Goal: Information Seeking & Learning: Learn about a topic

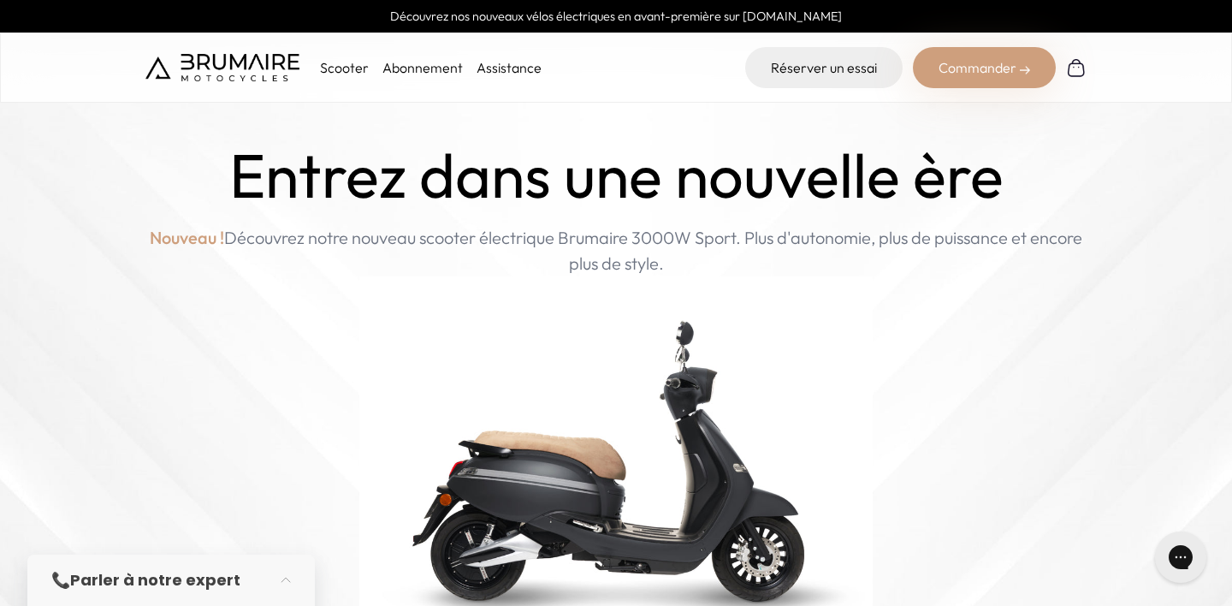
click at [341, 73] on p "Scooter" at bounding box center [344, 67] width 49 height 21
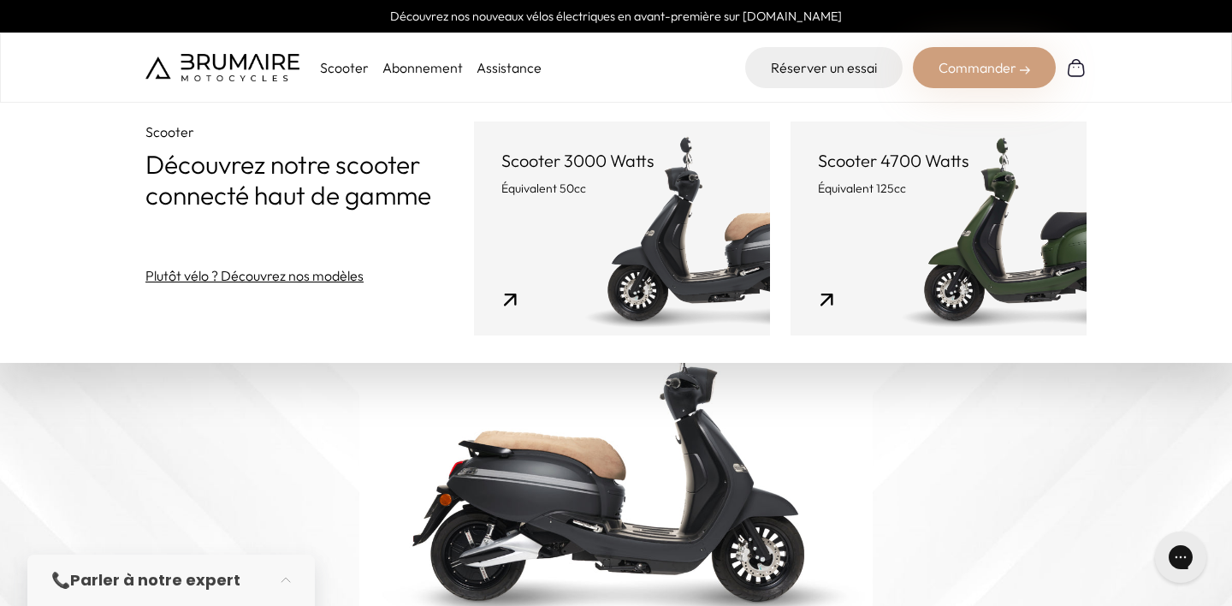
click at [911, 243] on link "Scooter 4700 Watts Équivalent 125cc" at bounding box center [939, 229] width 296 height 214
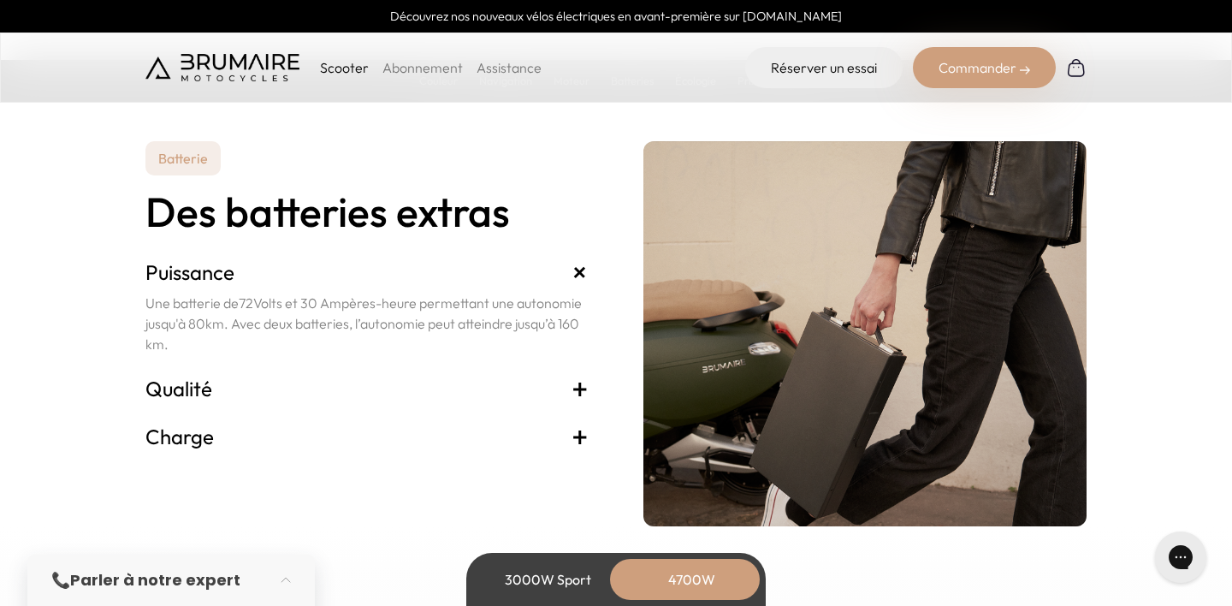
scroll to position [3734, 0]
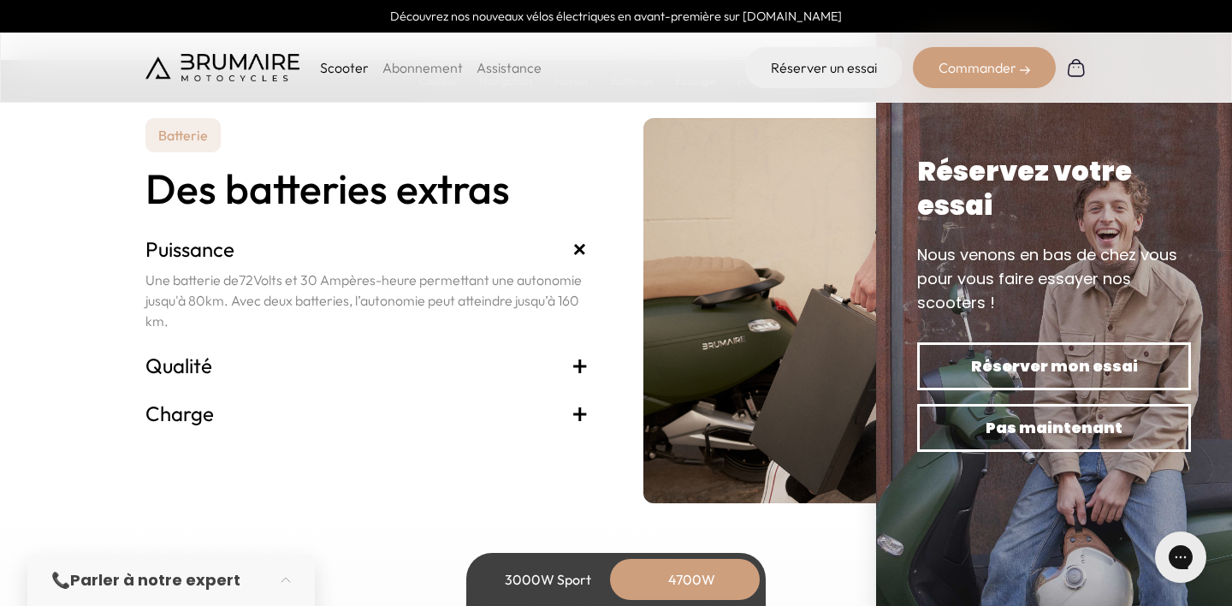
click at [241, 353] on h3 "Qualité +" at bounding box center [367, 365] width 443 height 27
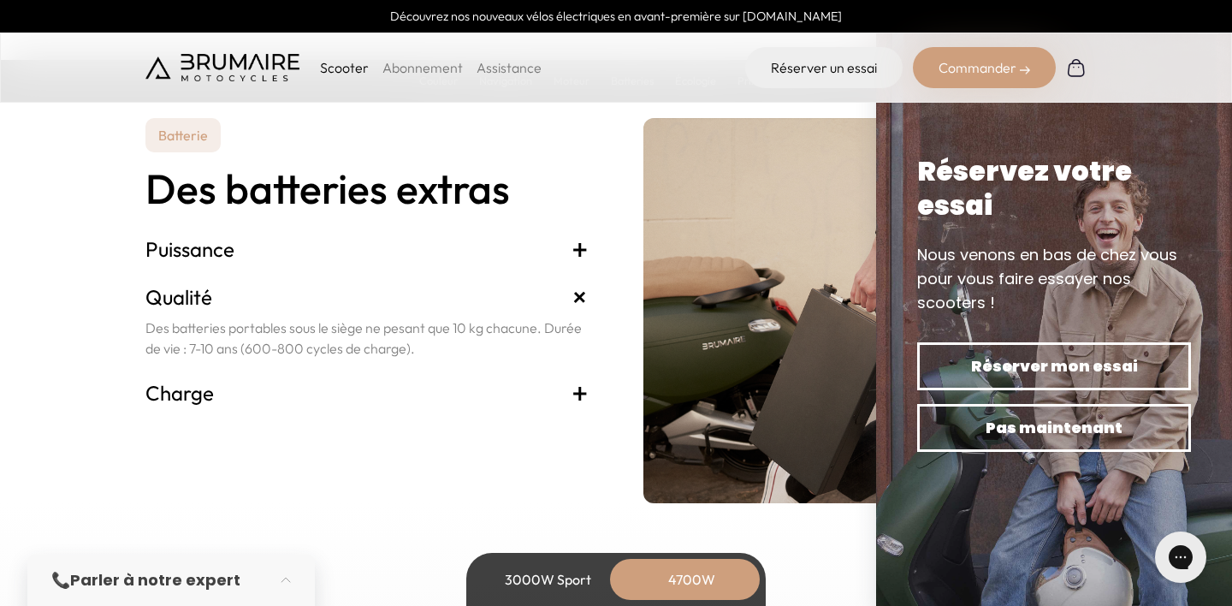
click at [312, 402] on h3 "Charge +" at bounding box center [367, 392] width 443 height 27
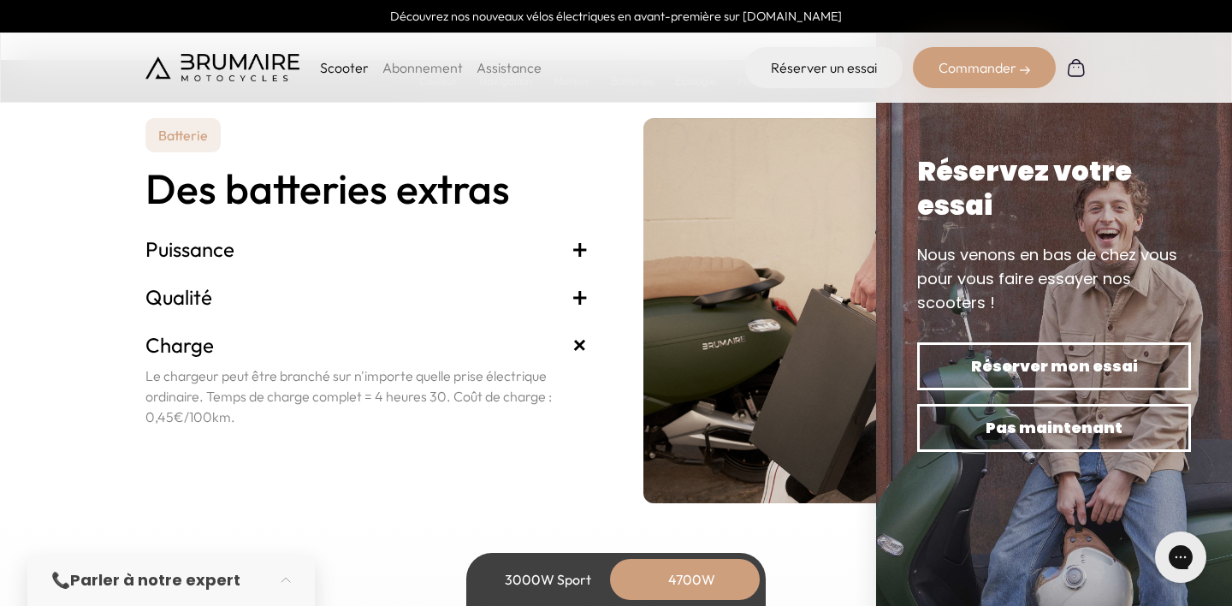
click at [192, 304] on h3 "Qualité +" at bounding box center [367, 296] width 443 height 27
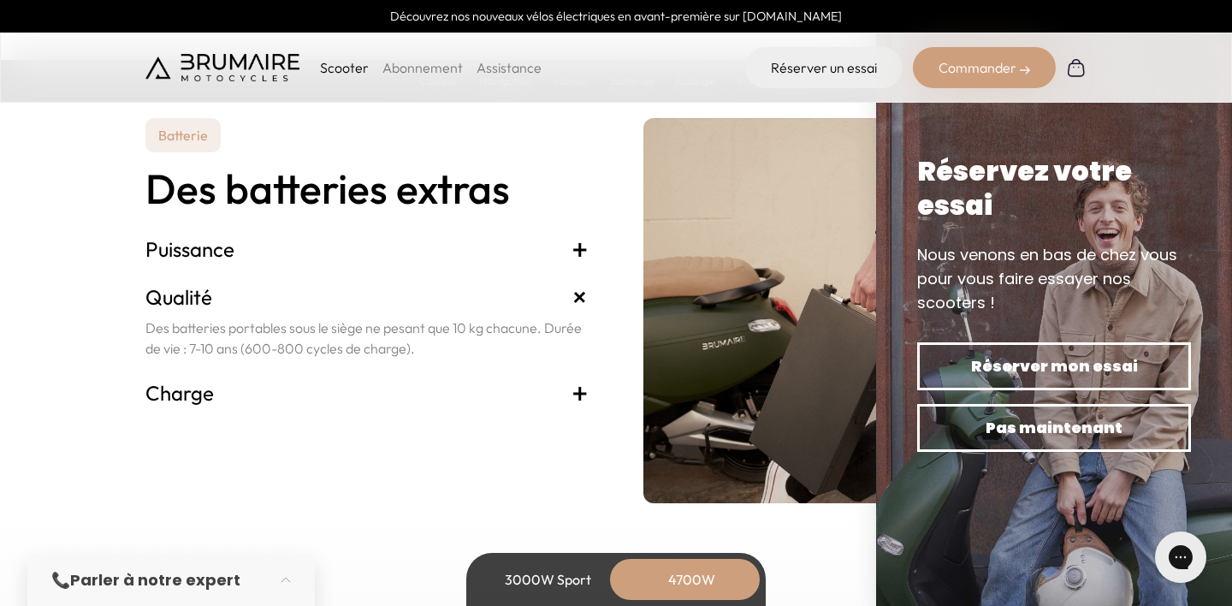
click at [448, 321] on p "Des batteries portables sous le siège ne pesant que 10 kg chacune. Durée de vie…" at bounding box center [367, 338] width 443 height 41
drag, startPoint x: 461, startPoint y: 302, endPoint x: 523, endPoint y: 257, distance: 76.5
click at [523, 257] on div "Batterie Des batteries extras Puissance + Une batterie de 72 Volts et 30 Ampère…" at bounding box center [367, 310] width 443 height 385
click at [523, 257] on h3 "Puissance +" at bounding box center [367, 248] width 443 height 27
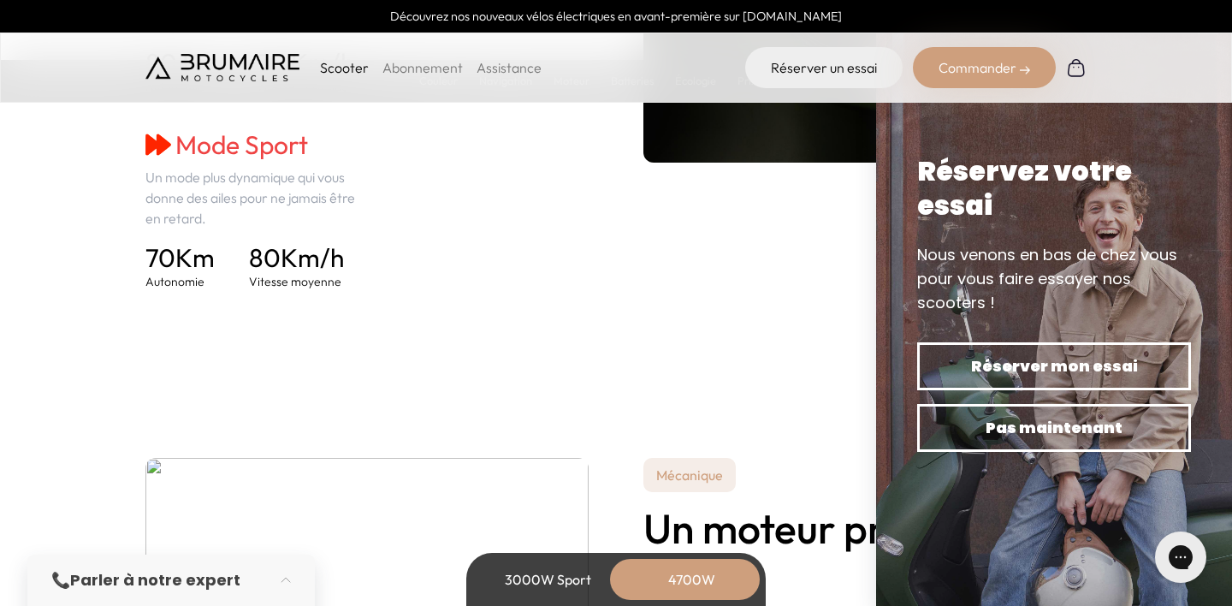
scroll to position [3069, 0]
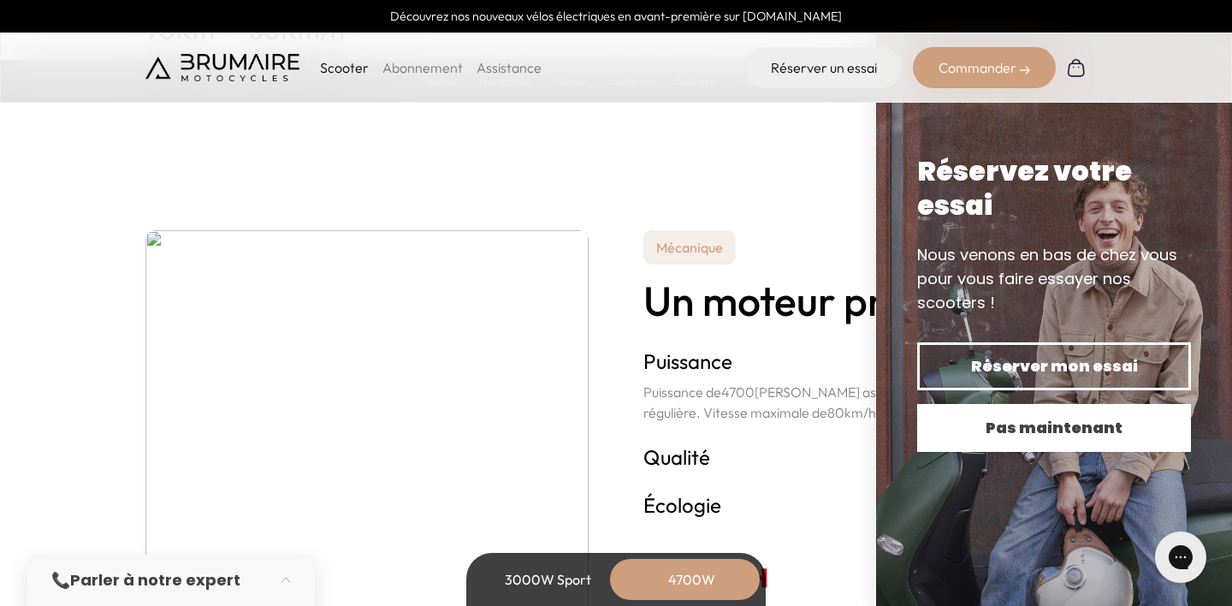
click at [1050, 433] on span "Pas maintenant" at bounding box center [1054, 428] width 214 height 24
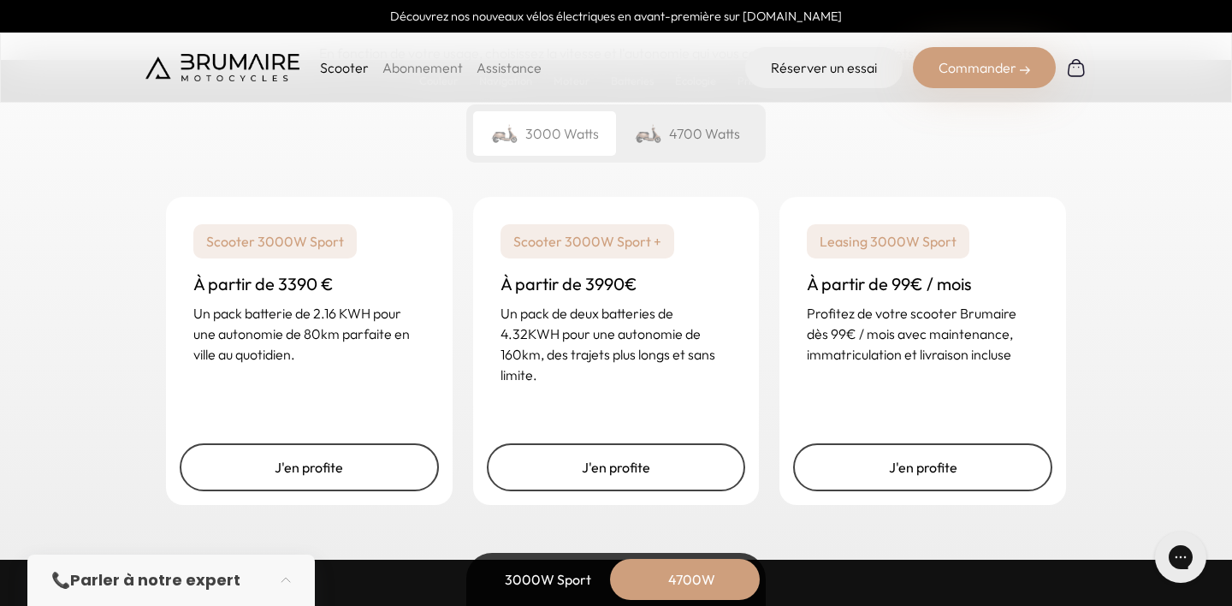
scroll to position [4355, 0]
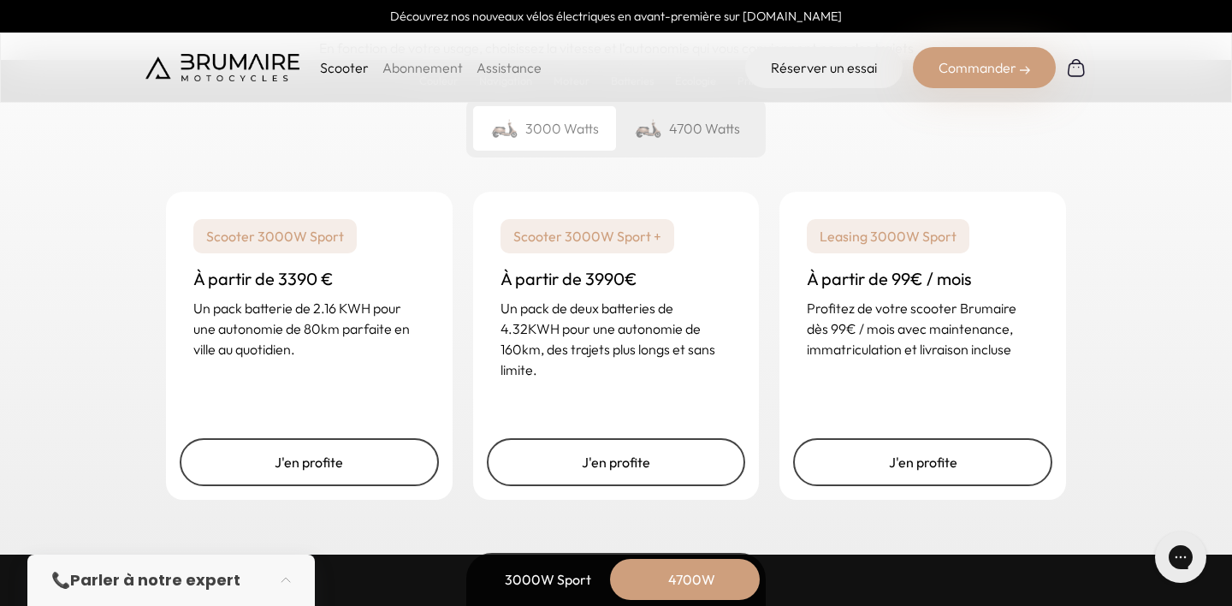
click at [671, 128] on div "4700 Watts" at bounding box center [687, 128] width 143 height 45
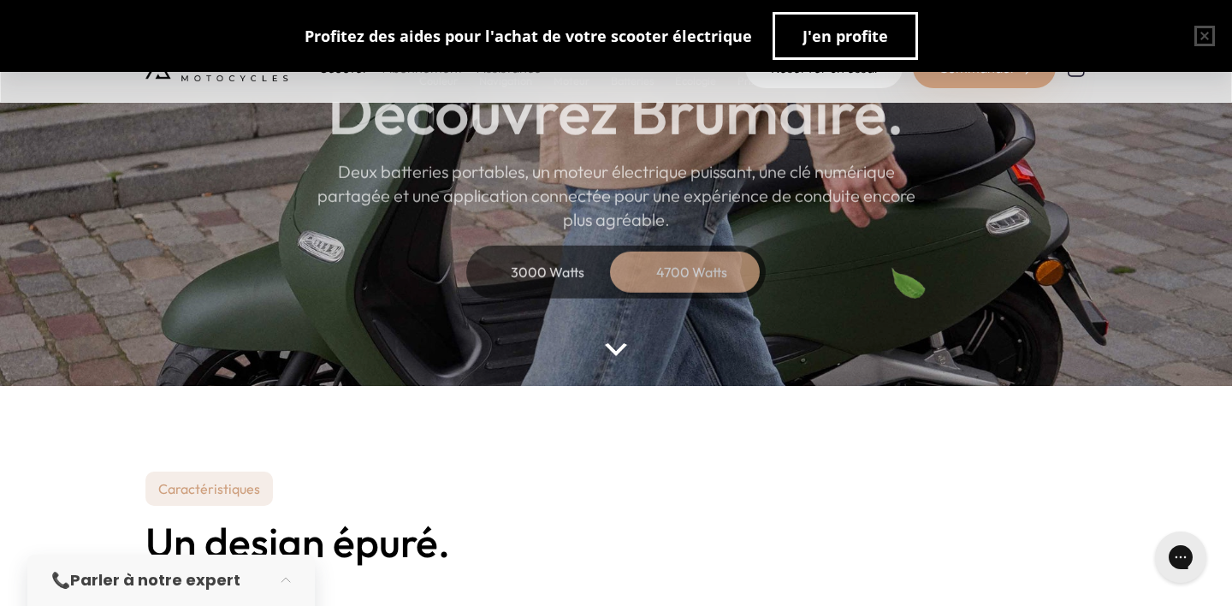
scroll to position [0, 0]
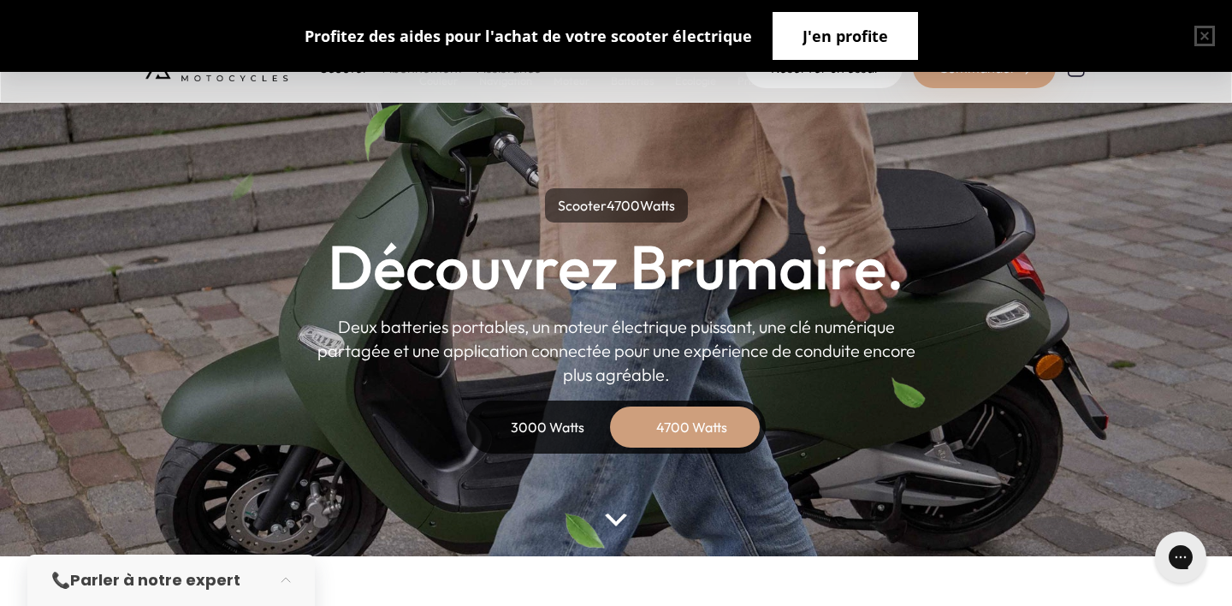
click at [867, 60] on button "J'en profite" at bounding box center [846, 36] width 146 height 48
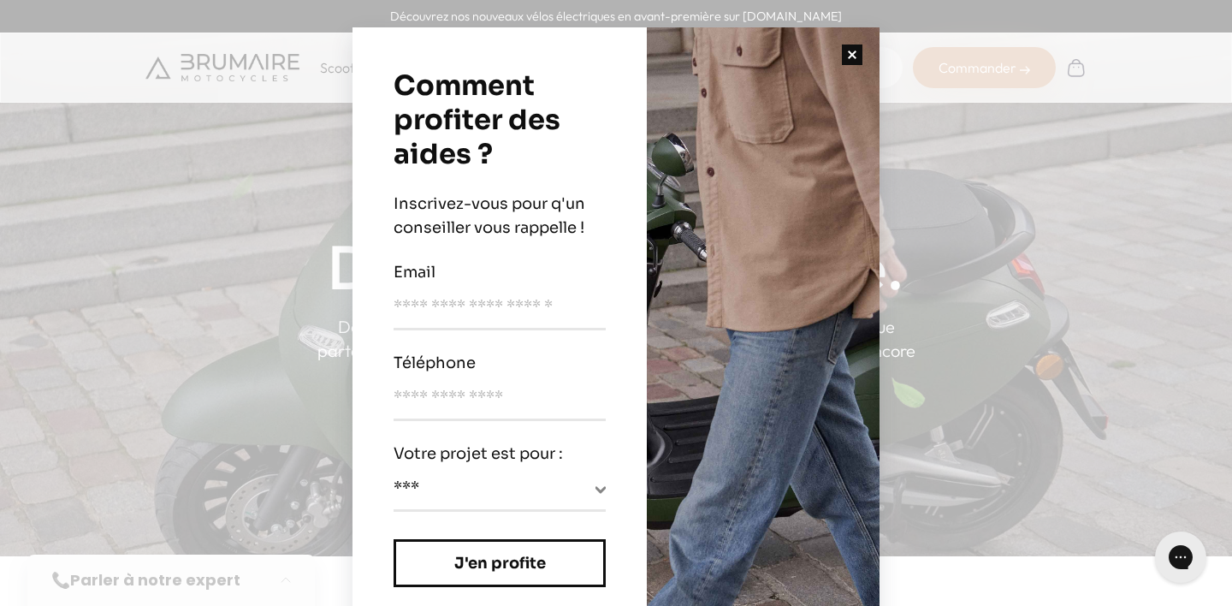
click at [860, 53] on button "button" at bounding box center [852, 54] width 55 height 55
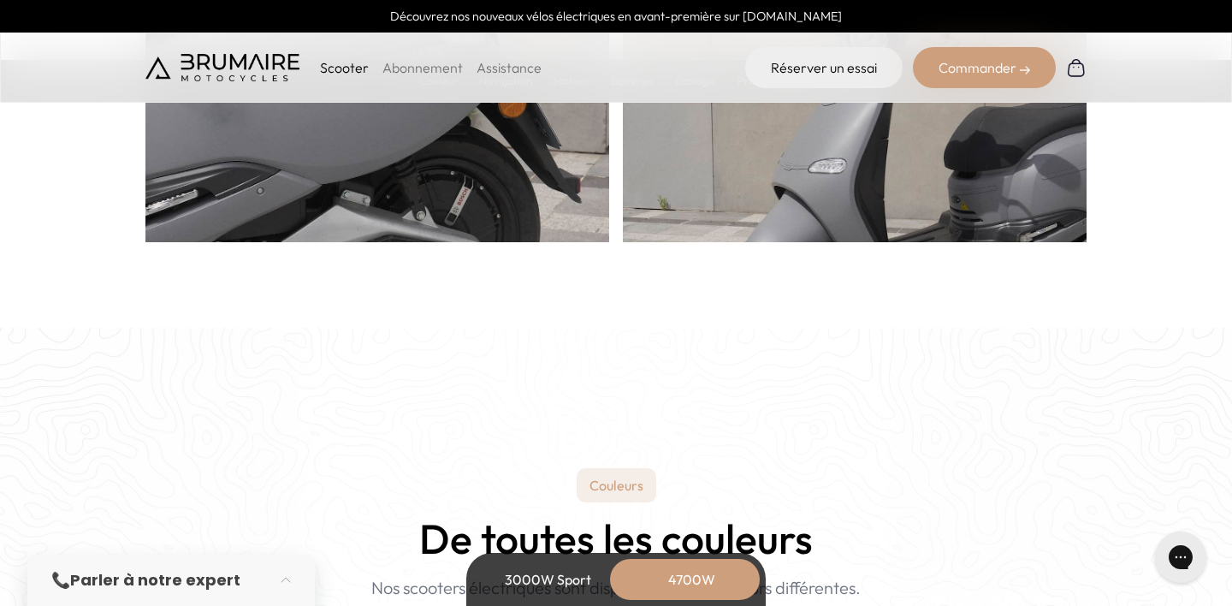
scroll to position [1281, 0]
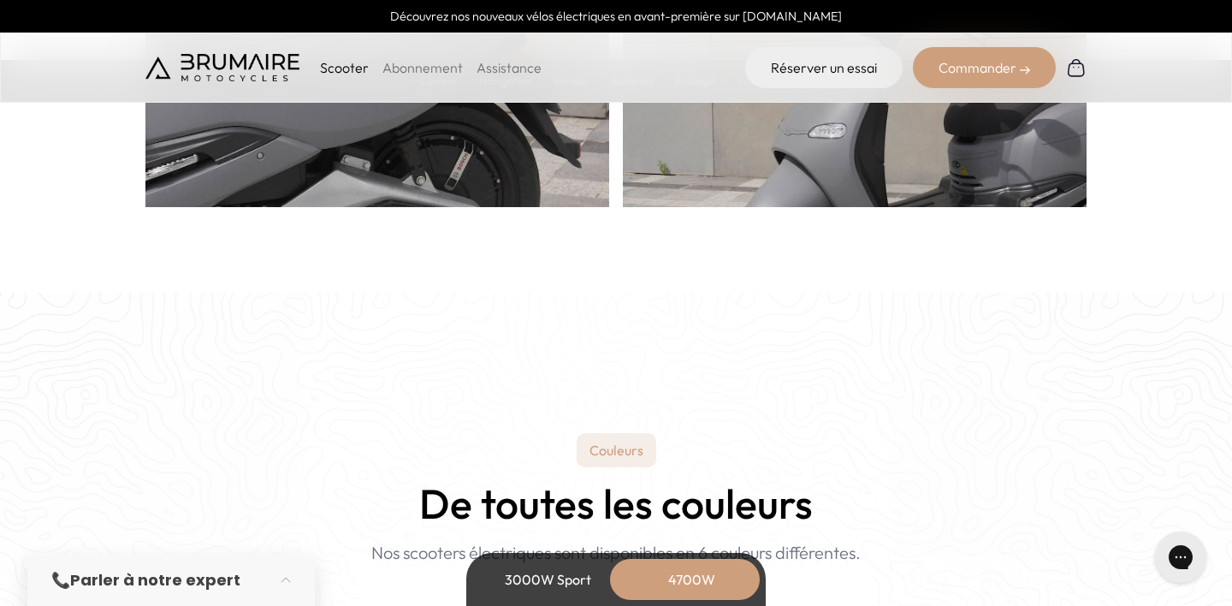
click at [272, 47] on div "Scooter Abonnement Assistance Réserver un essai Commander" at bounding box center [616, 68] width 1232 height 70
click at [255, 68] on img at bounding box center [223, 67] width 154 height 27
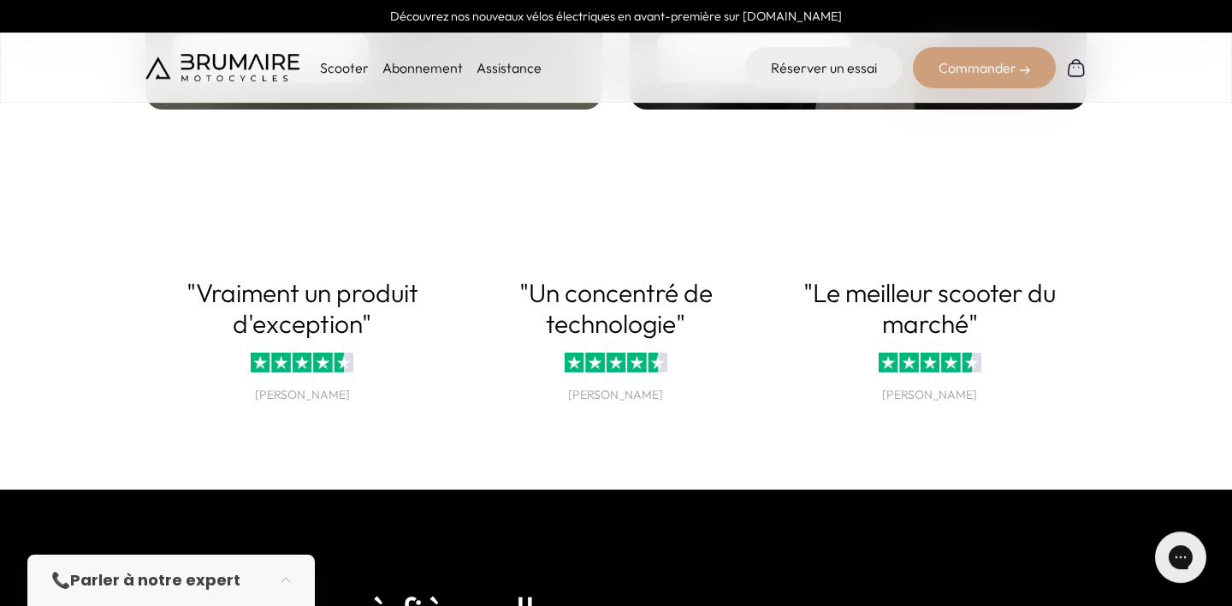
scroll to position [3649, 0]
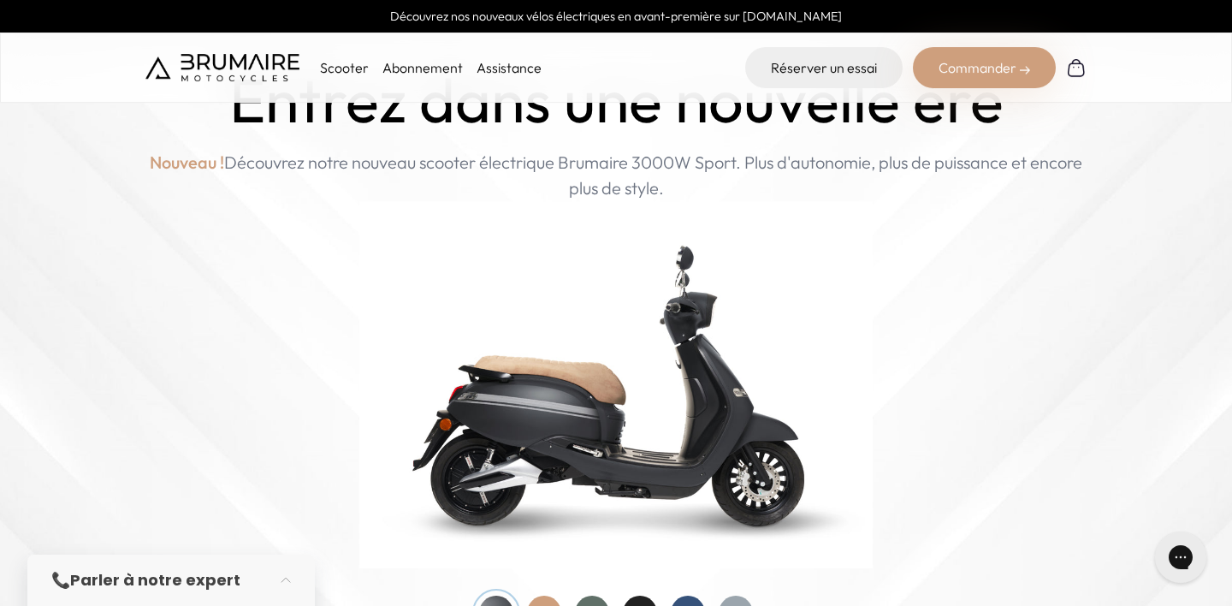
scroll to position [76, 0]
click at [487, 69] on link "Assistance" at bounding box center [509, 67] width 65 height 17
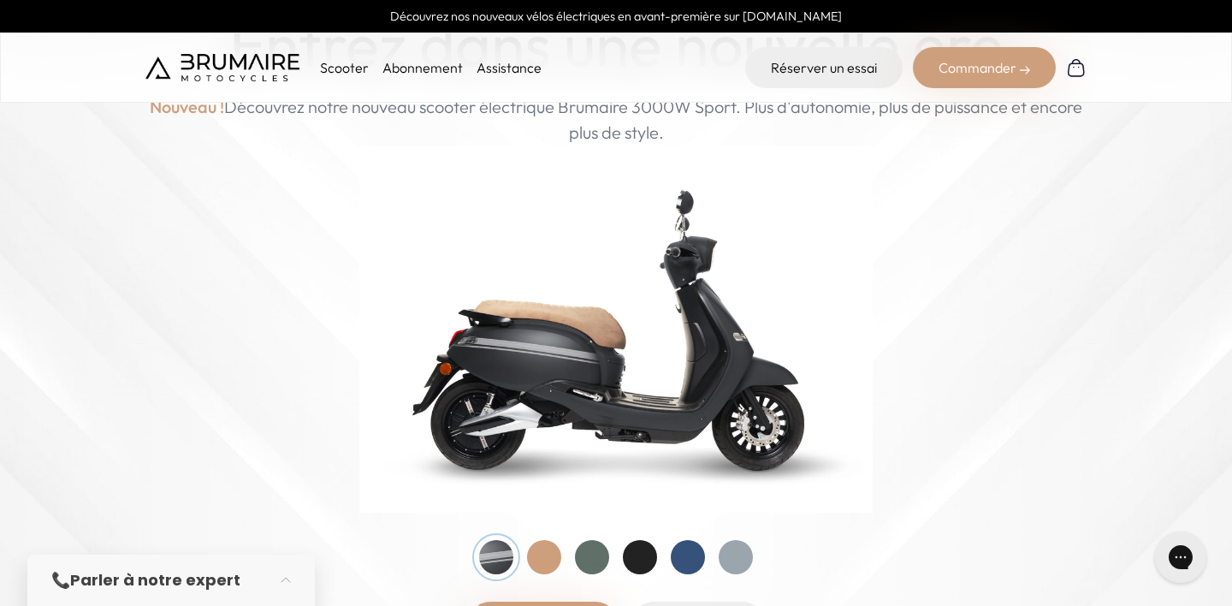
scroll to position [533, 0]
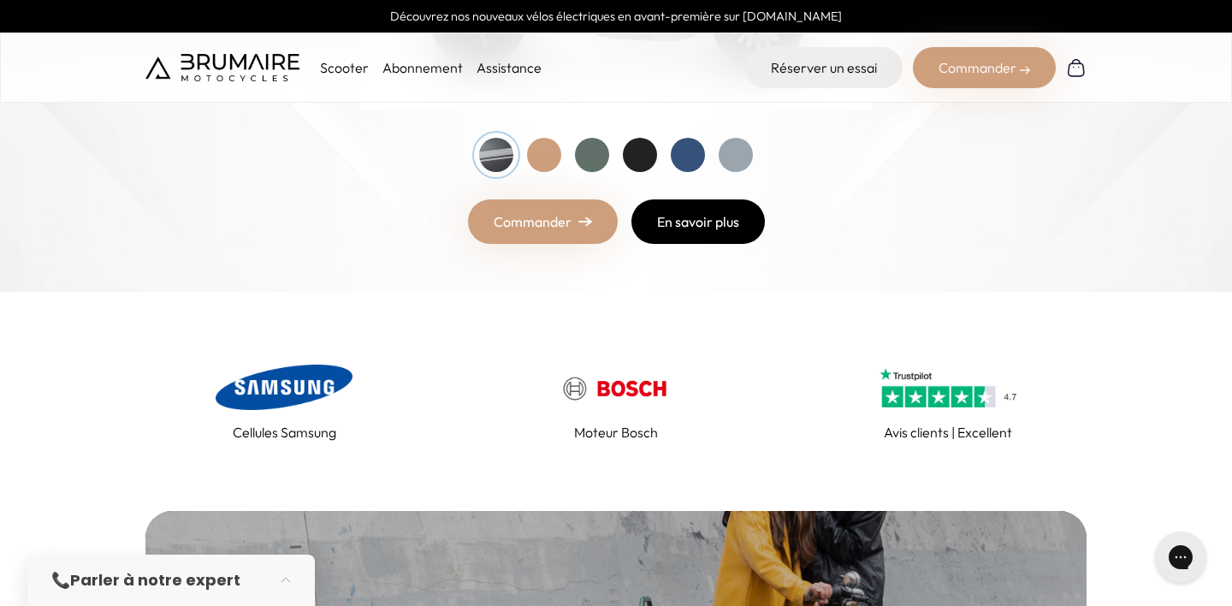
click at [687, 234] on link "En savoir plus" at bounding box center [699, 221] width 134 height 45
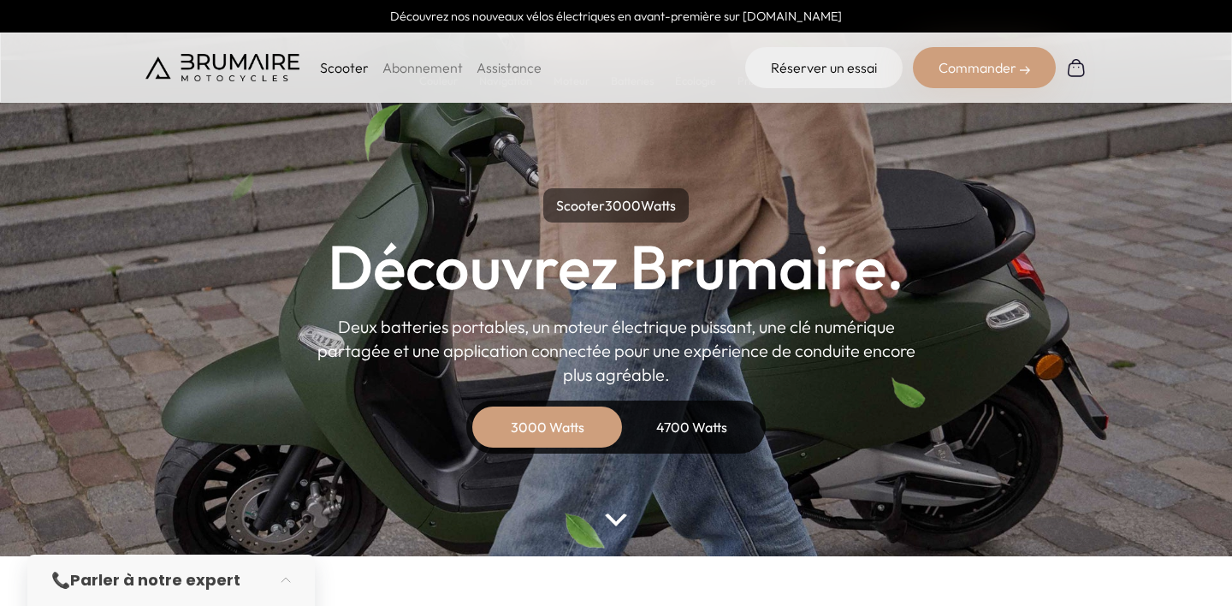
click at [686, 417] on div "4700 Watts" at bounding box center [691, 427] width 137 height 41
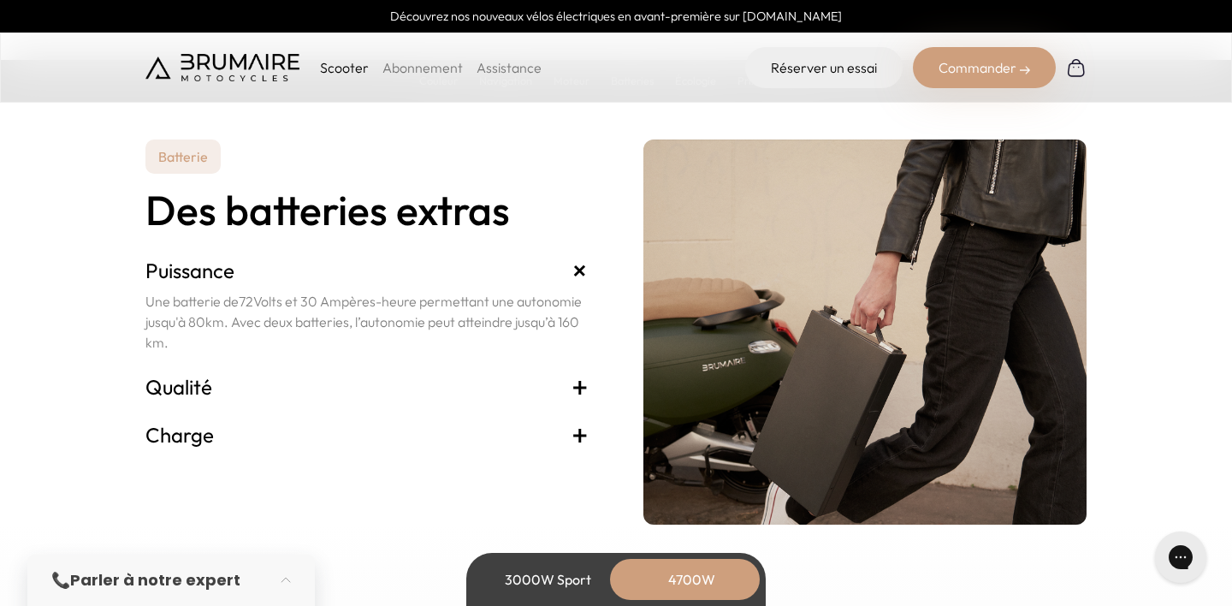
scroll to position [3710, 0]
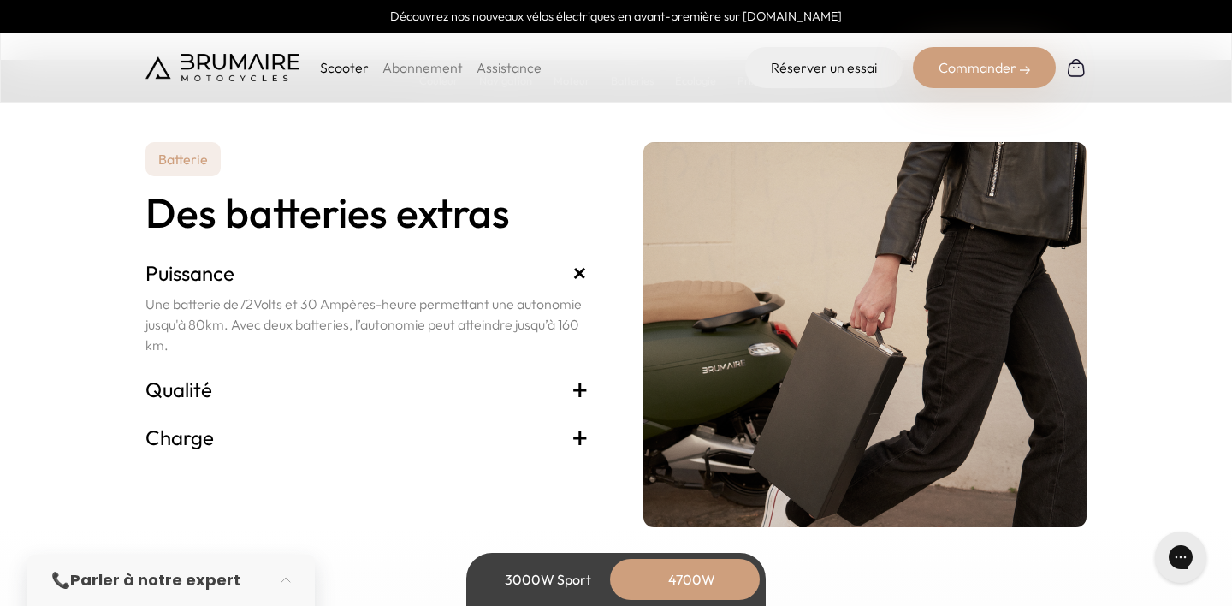
click at [561, 383] on h3 "Qualité +" at bounding box center [367, 389] width 443 height 27
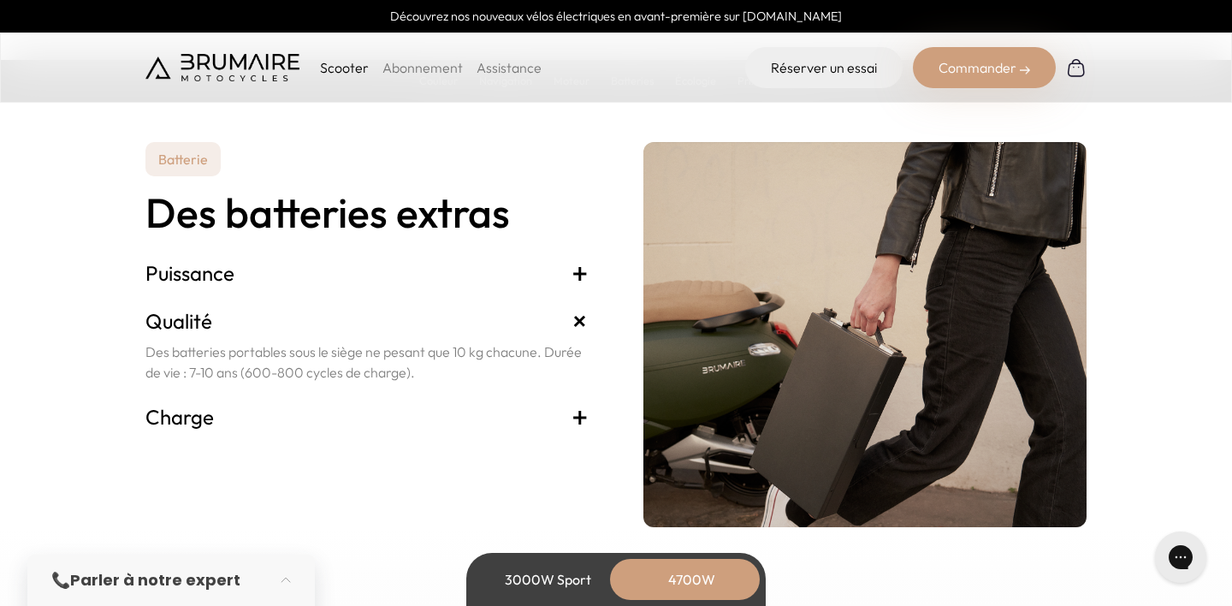
click at [573, 406] on span "+" at bounding box center [580, 416] width 17 height 27
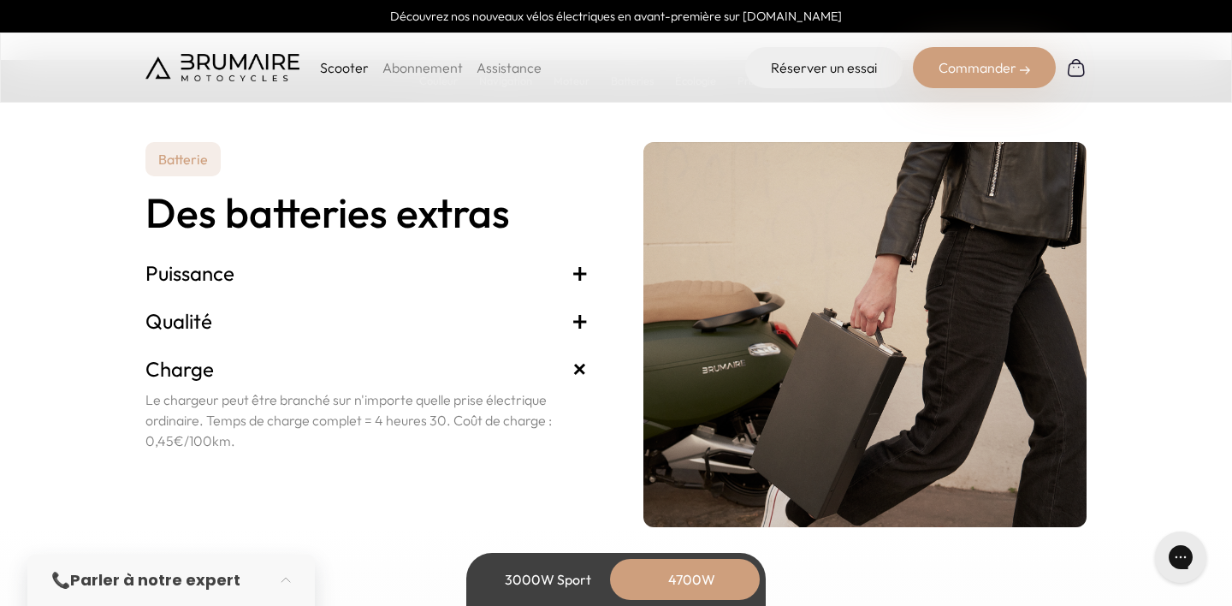
click at [532, 288] on div "Puissance + Une batterie de 72 Volts et 30 Ampères-heure permettant une autonom…" at bounding box center [367, 273] width 443 height 48
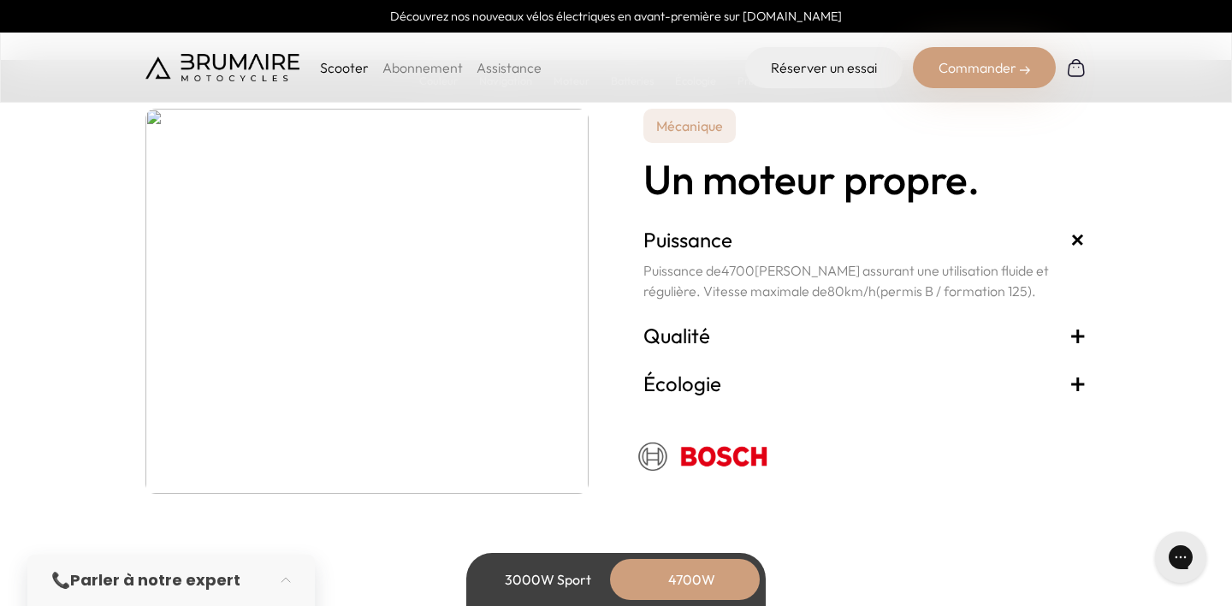
scroll to position [3190, 0]
